Goal: Information Seeking & Learning: Learn about a topic

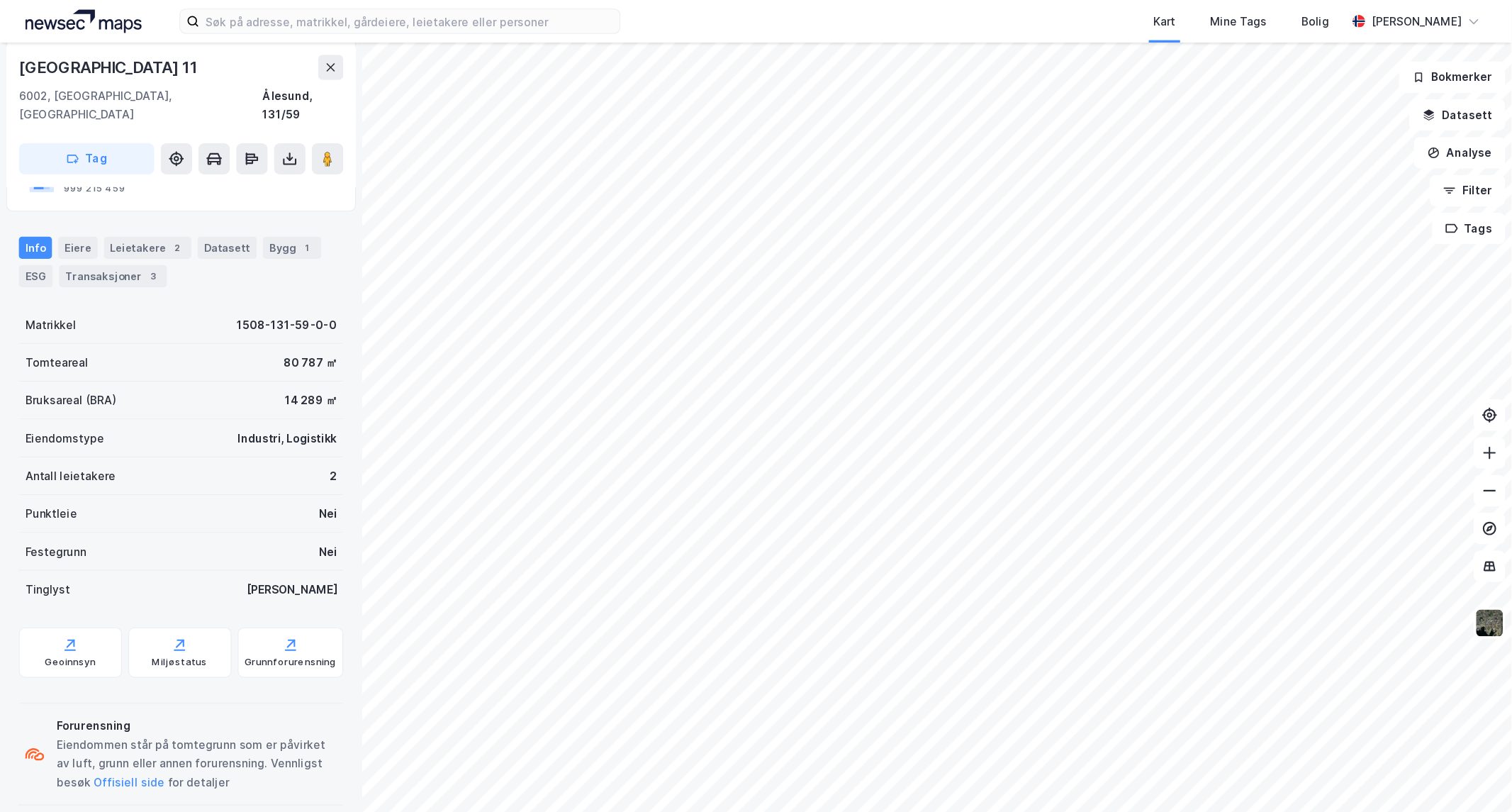
scroll to position [153, 0]
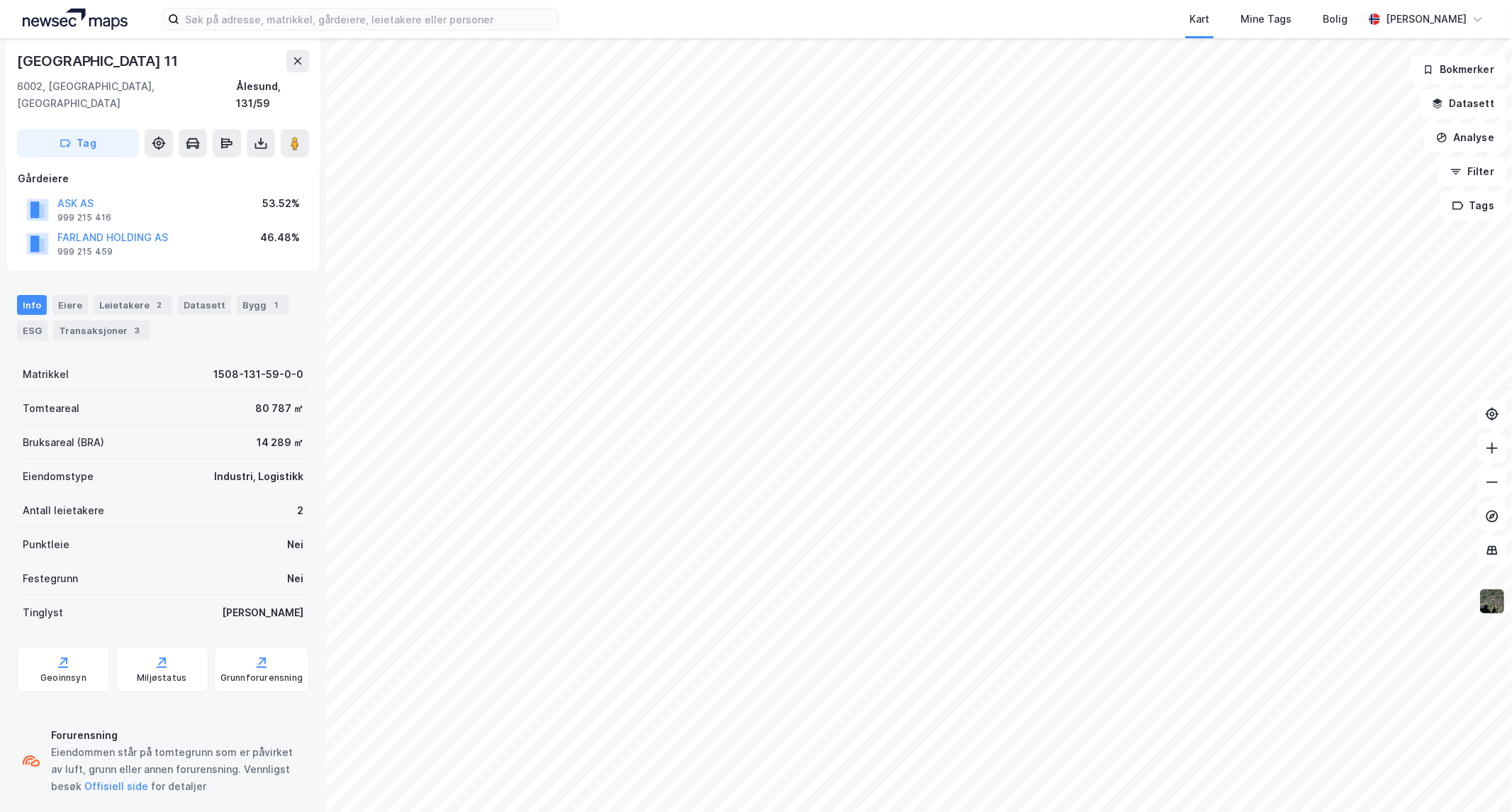
click at [1236, 600] on img at bounding box center [1492, 601] width 27 height 27
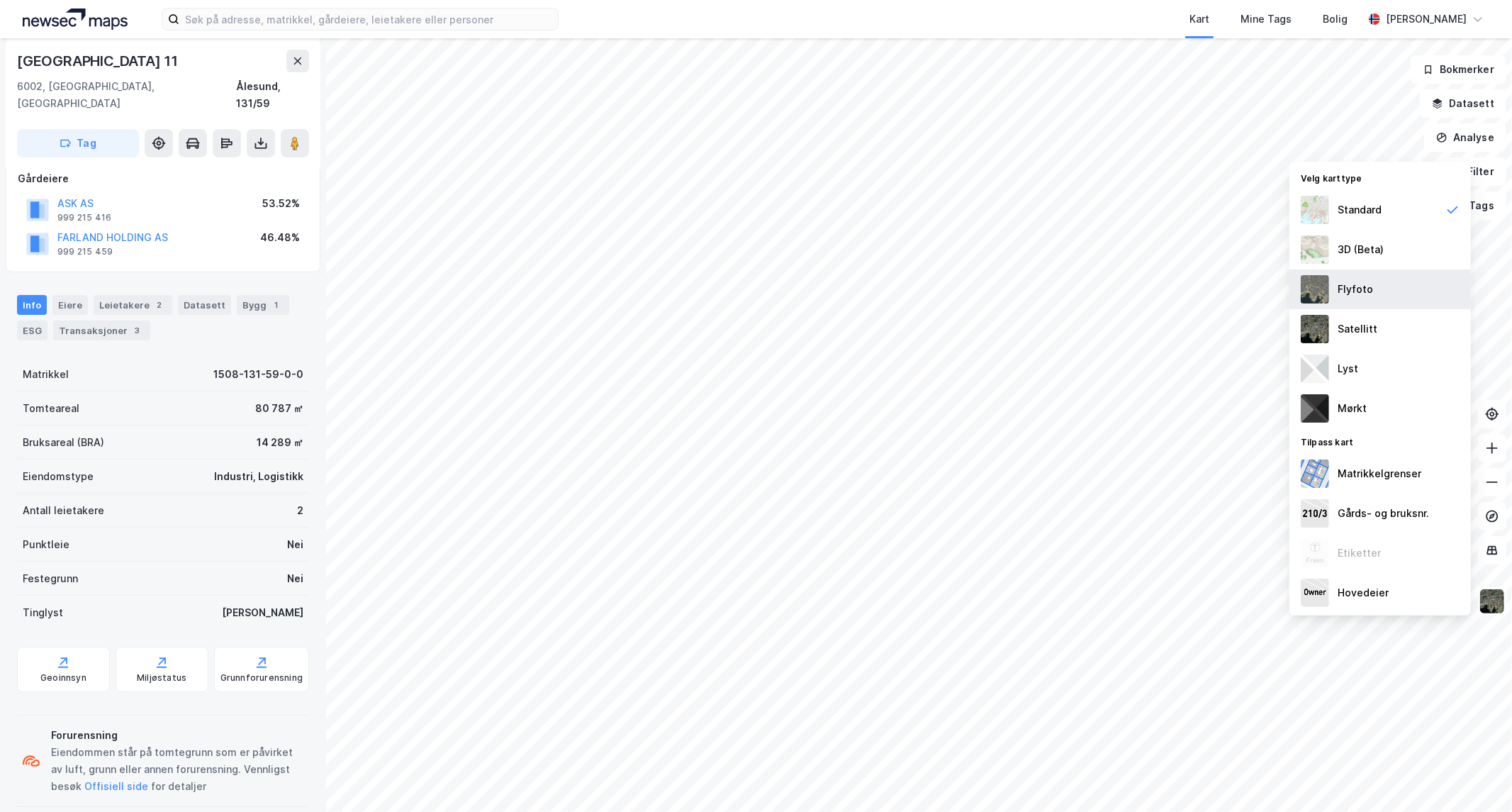
click at [1236, 285] on img at bounding box center [1315, 289] width 28 height 28
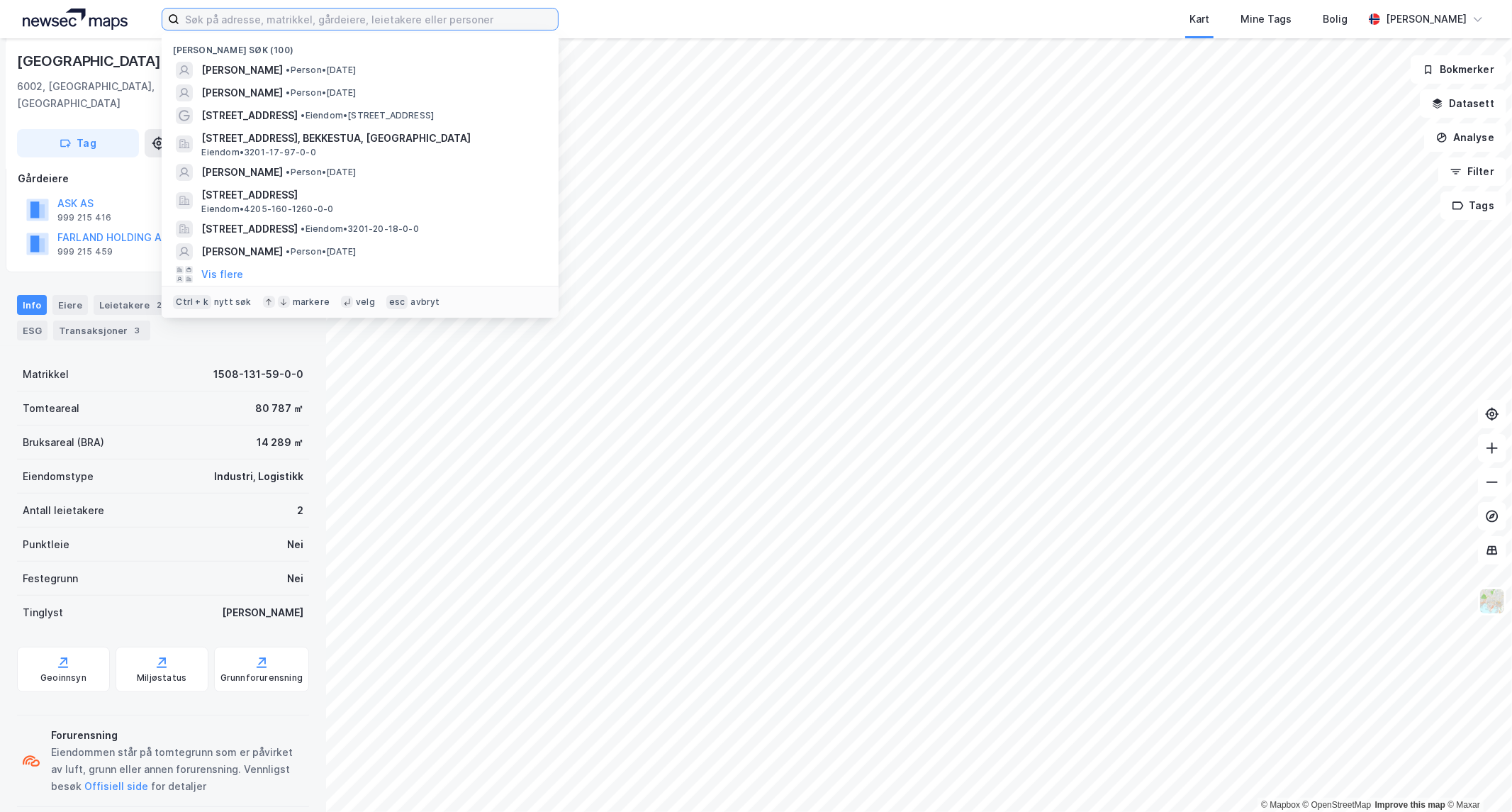
click at [320, 17] on input at bounding box center [369, 19] width 378 height 22
type input "[PERSON_NAME] veg 11"
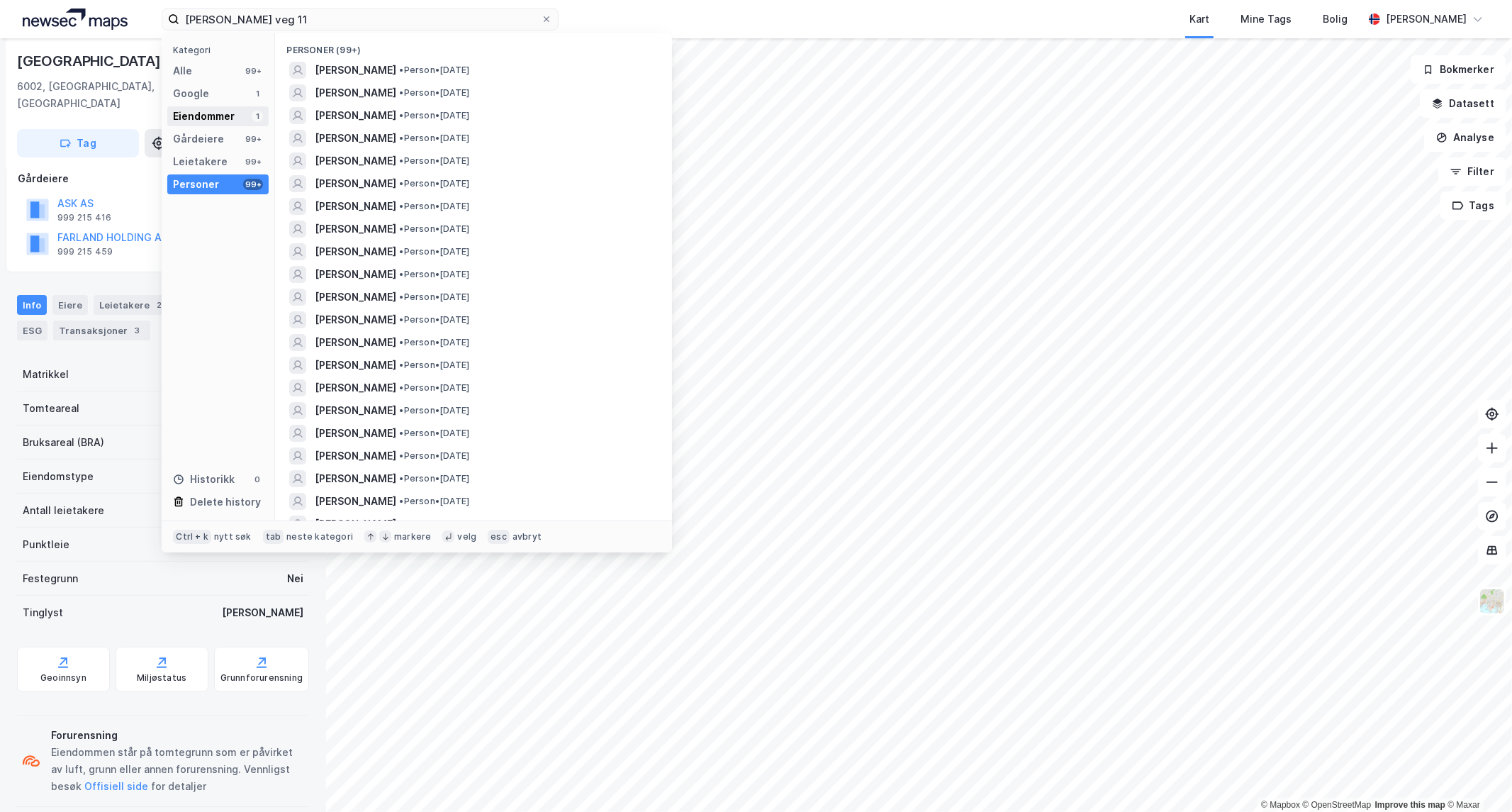
click at [185, 110] on div "Eiendommer" at bounding box center [203, 116] width 62 height 17
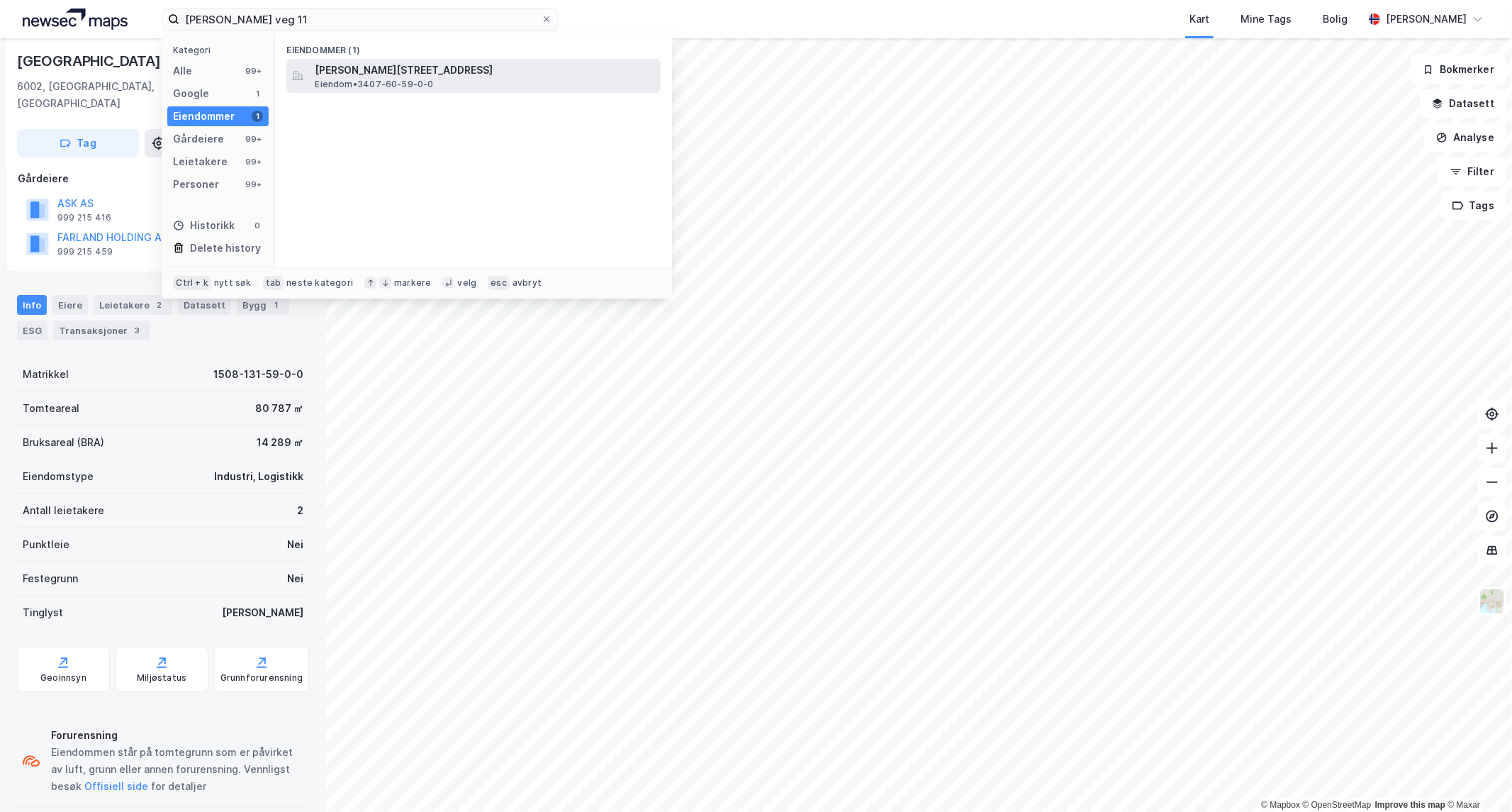
click at [375, 71] on span "[PERSON_NAME][STREET_ADDRESS]" at bounding box center [485, 70] width 340 height 17
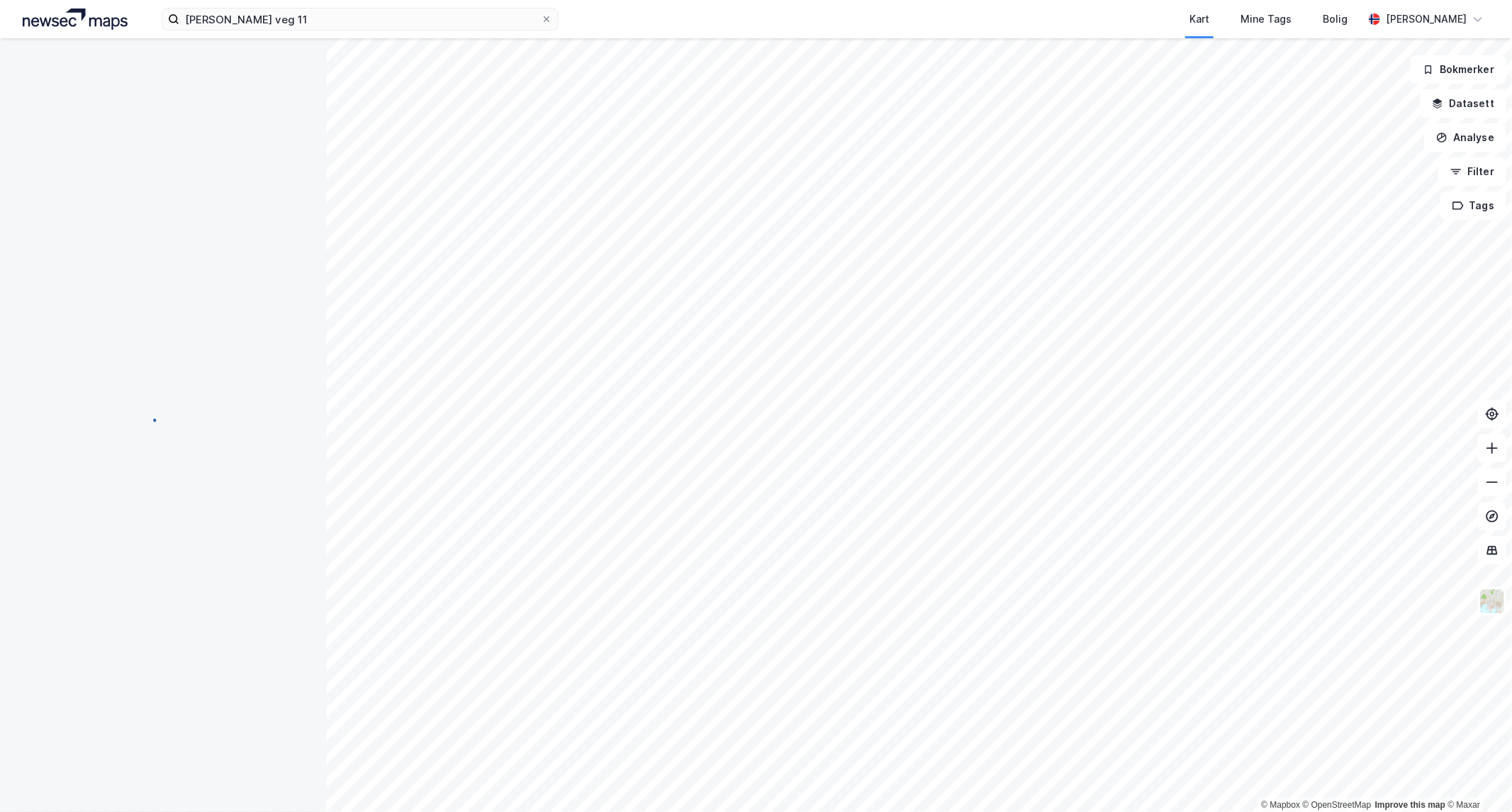
scroll to position [147, 0]
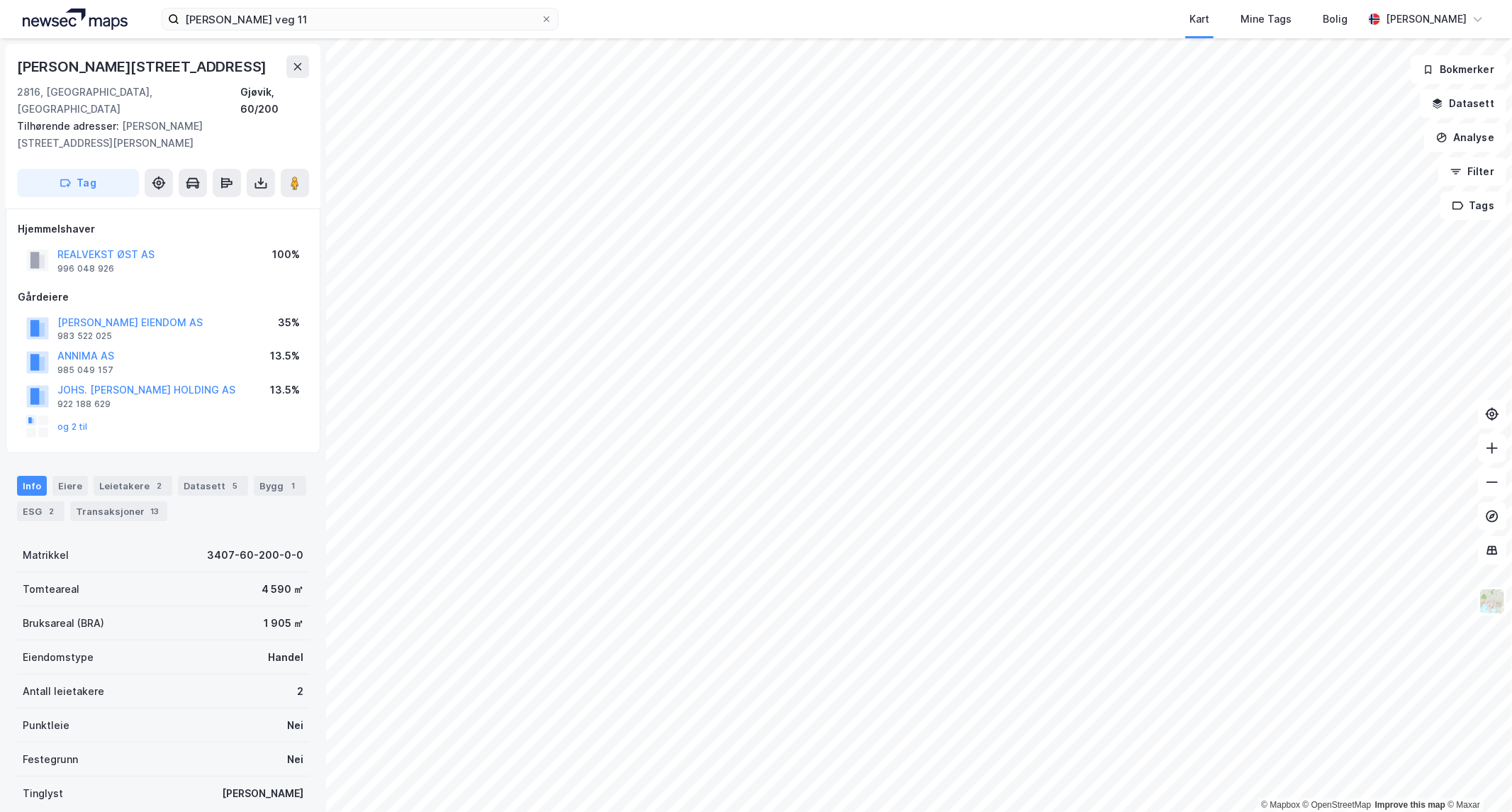
scroll to position [55, 0]
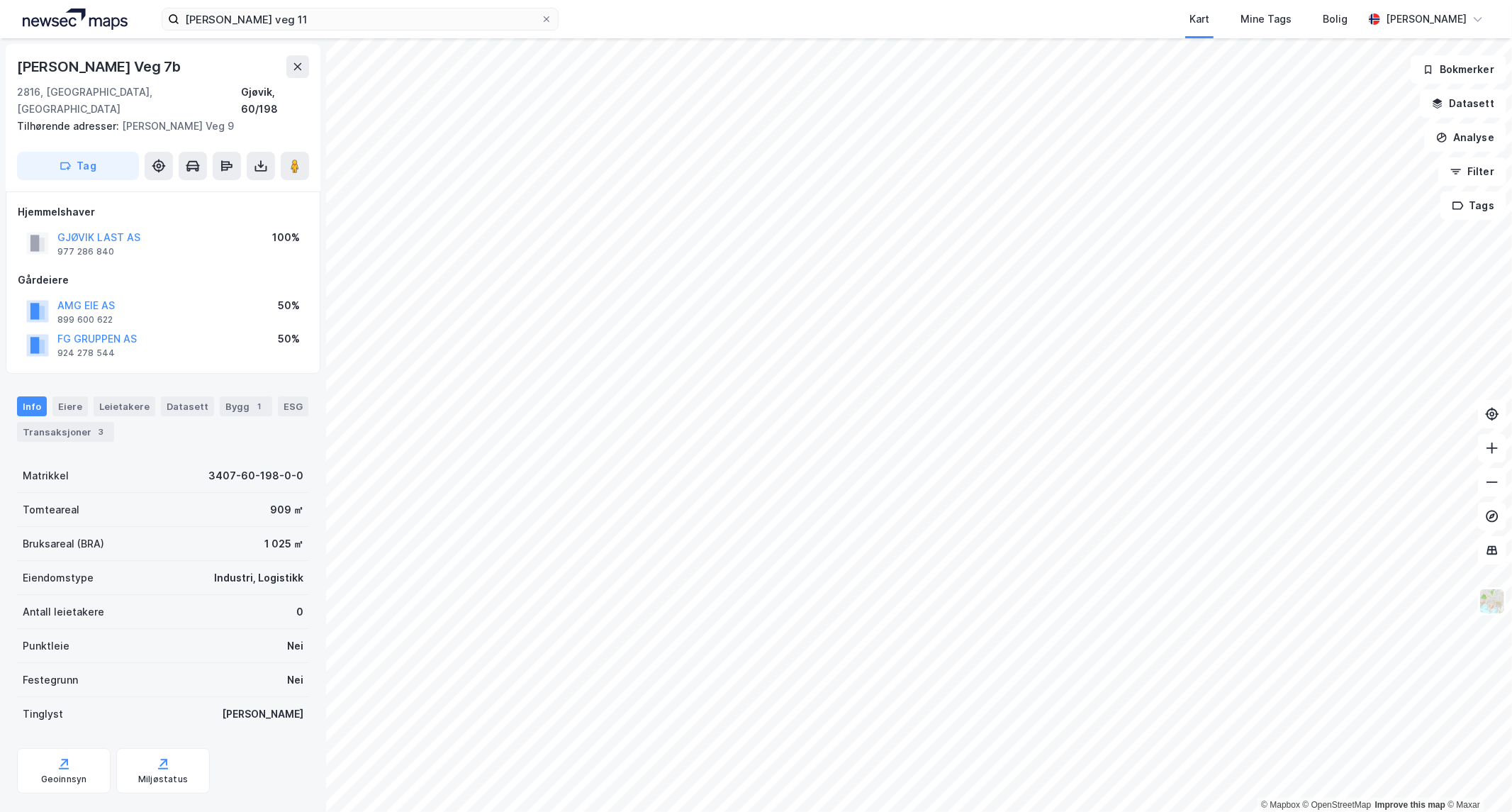
scroll to position [10, 0]
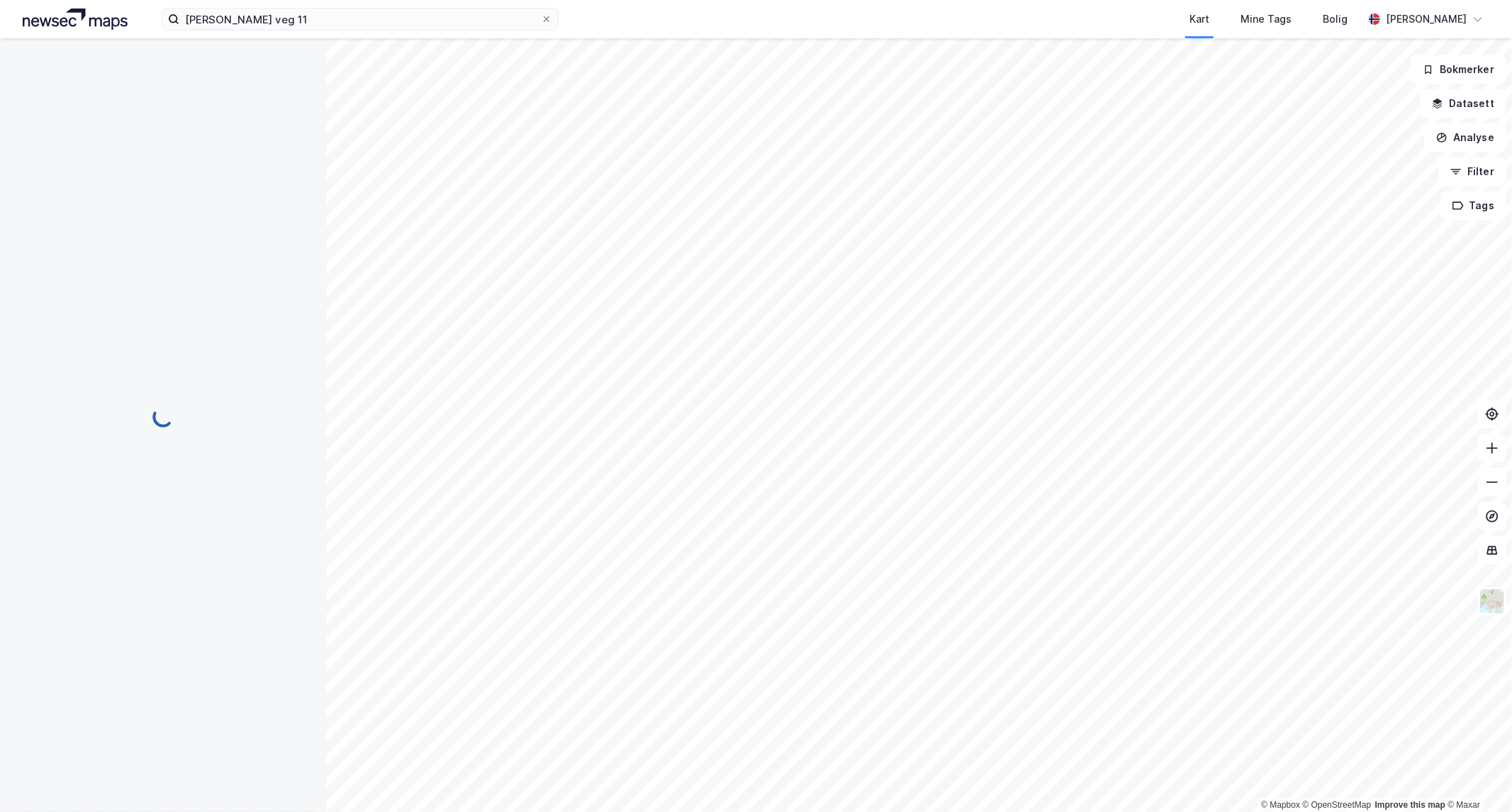
scroll to position [10, 0]
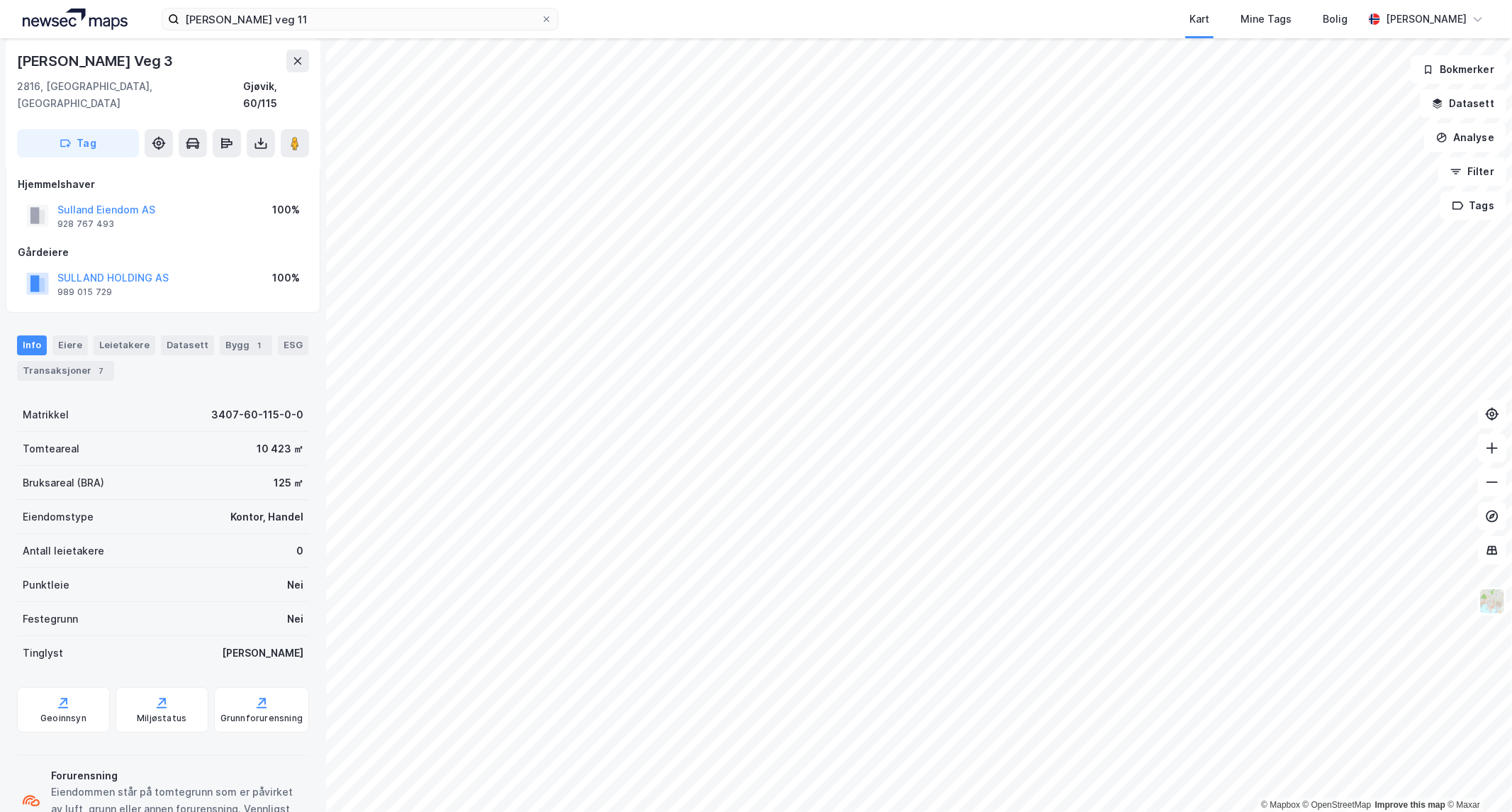
scroll to position [10, 0]
